Goal: Transaction & Acquisition: Purchase product/service

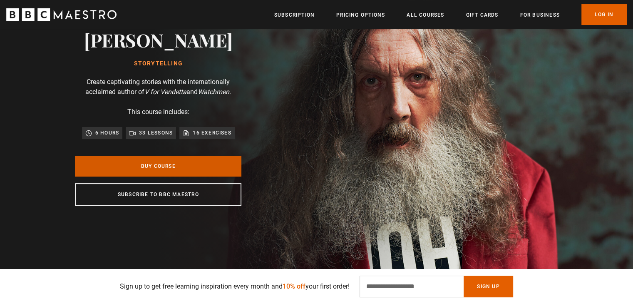
scroll to position [0, 327]
click at [181, 171] on link "Buy Course" at bounding box center [158, 166] width 166 height 21
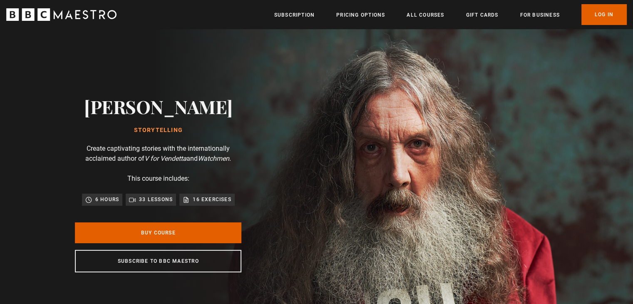
scroll to position [0, 109]
